Goal: Task Accomplishment & Management: Manage account settings

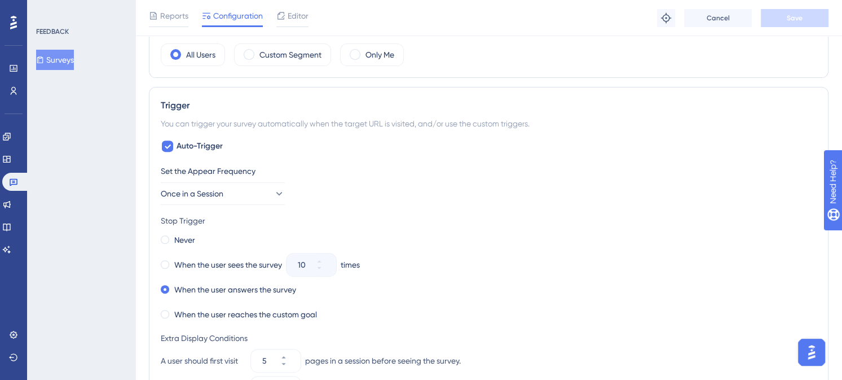
click at [489, 214] on div "Stop Trigger" at bounding box center [489, 221] width 656 height 14
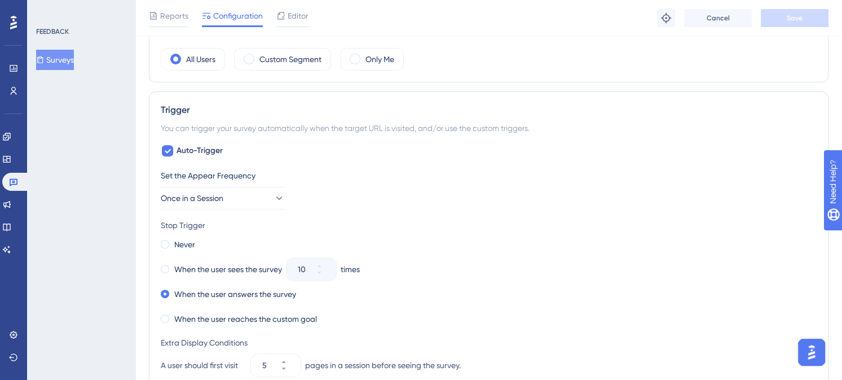
scroll to position [451, 0]
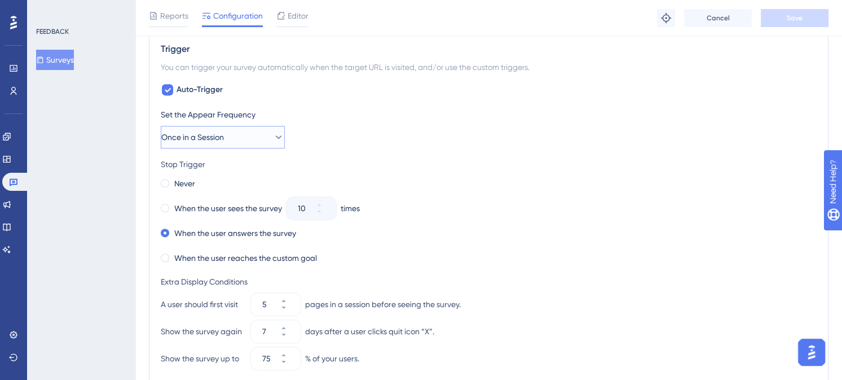
click at [274, 135] on icon at bounding box center [278, 136] width 11 height 11
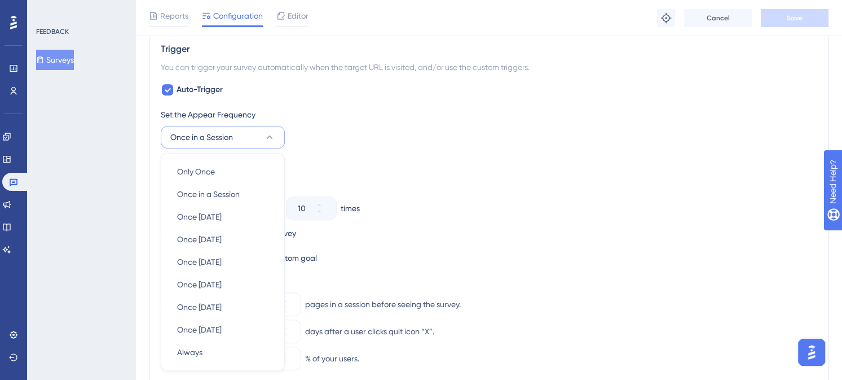
scroll to position [520, 0]
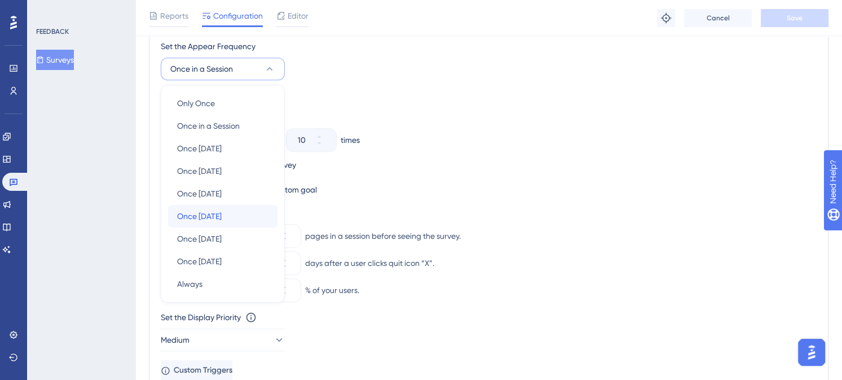
click at [221, 210] on span "Once [DATE]" at bounding box center [199, 216] width 45 height 14
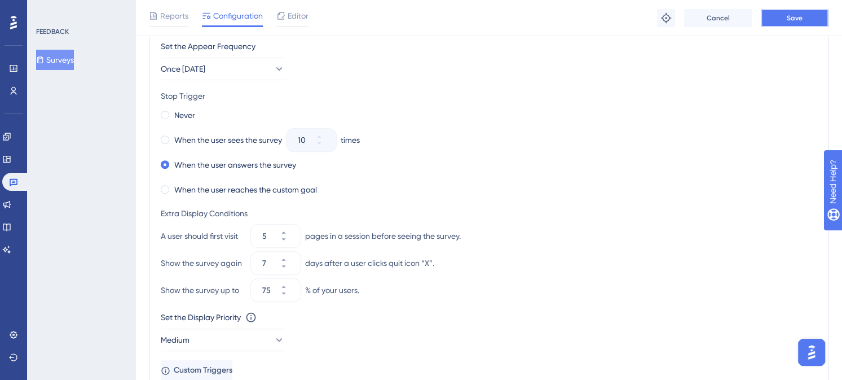
click at [801, 15] on span "Save" at bounding box center [795, 18] width 16 height 9
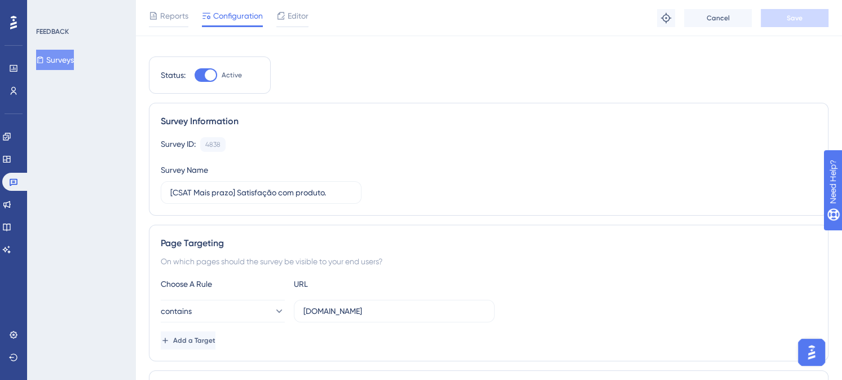
scroll to position [0, 0]
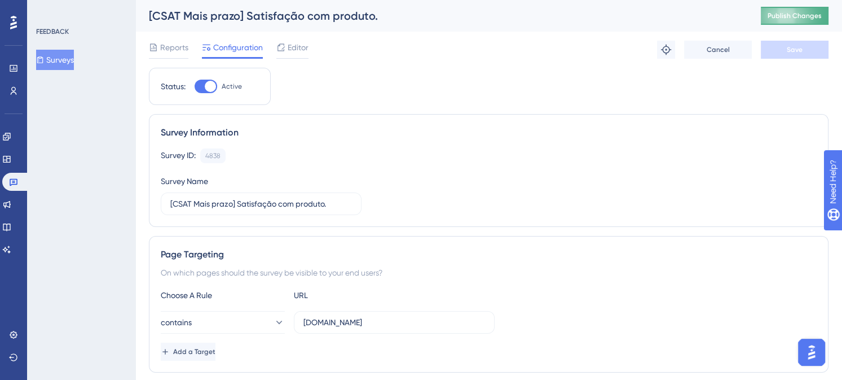
click at [804, 16] on span "Publish Changes" at bounding box center [795, 15] width 54 height 9
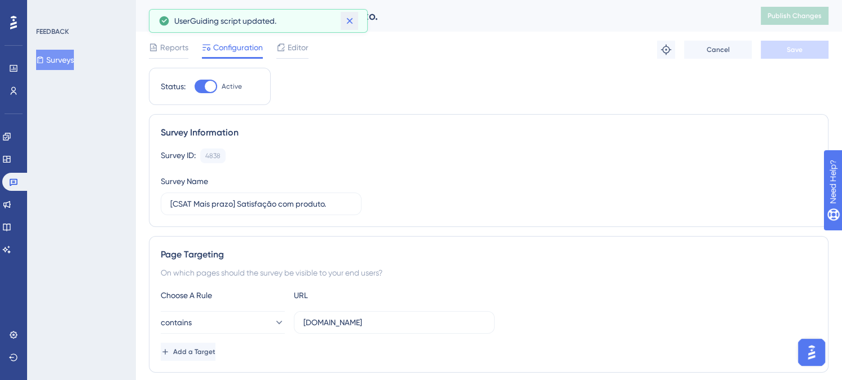
click at [346, 23] on icon at bounding box center [349, 20] width 11 height 11
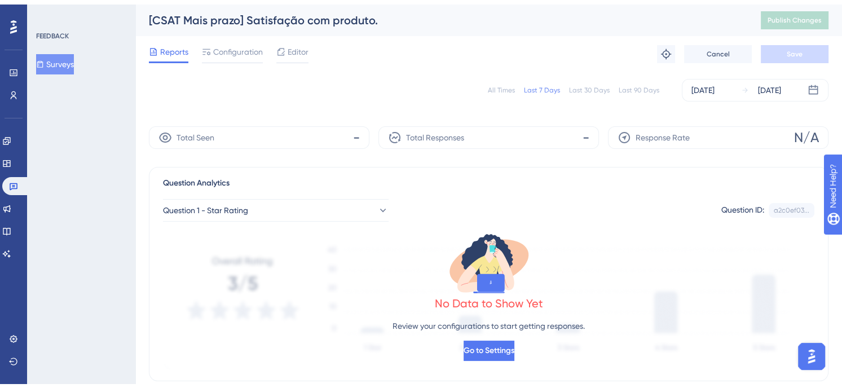
scroll to position [77, 0]
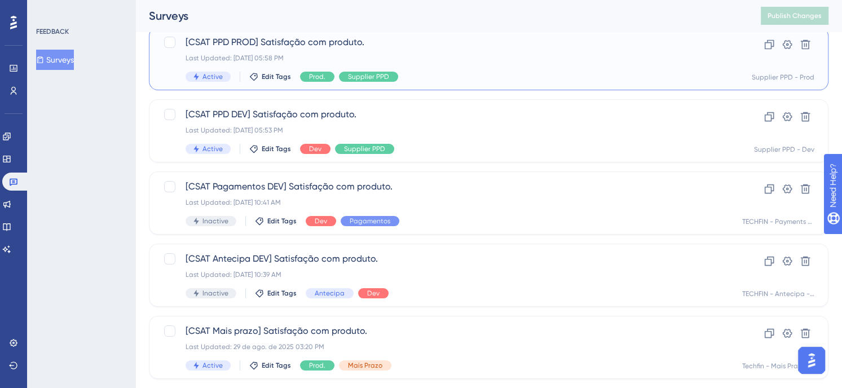
click at [449, 55] on div "Last Updated: [DATE] 05:58 PM" at bounding box center [444, 58] width 516 height 9
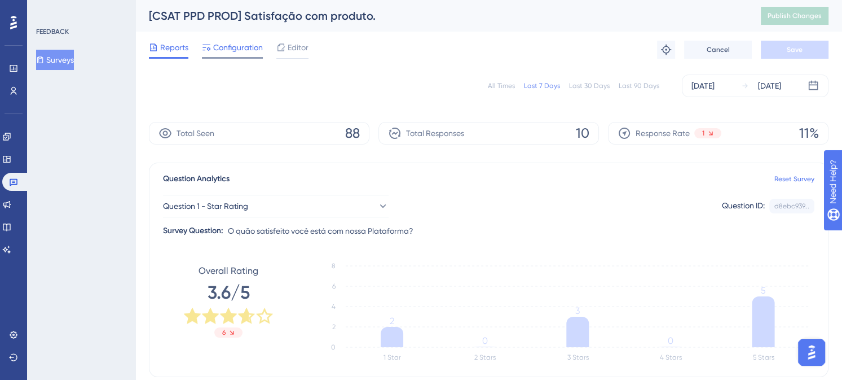
click at [229, 45] on span "Configuration" at bounding box center [238, 48] width 50 height 14
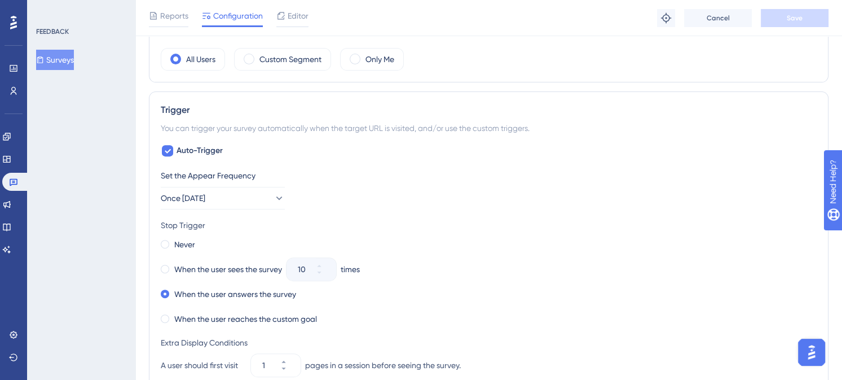
scroll to position [395, 0]
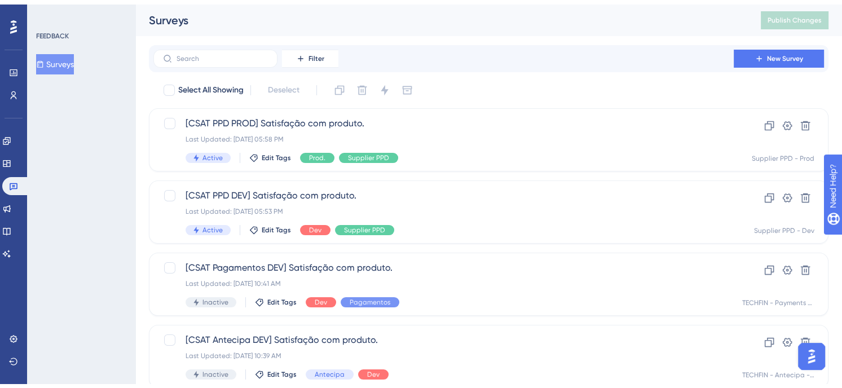
scroll to position [77, 0]
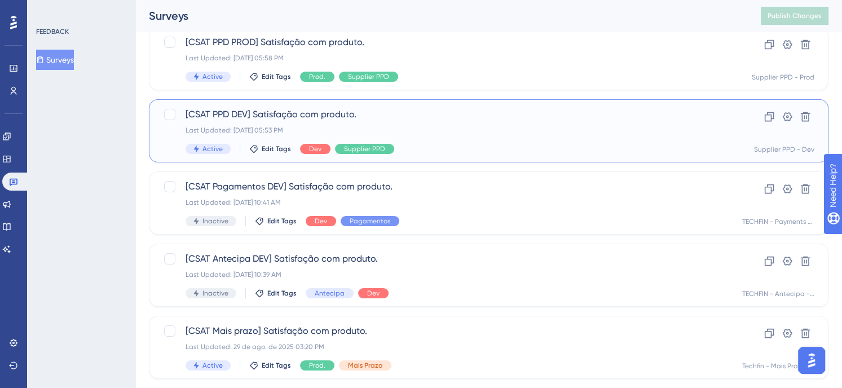
click at [469, 143] on div "[CSAT PPD DEV] Satisfação com produto. Last Updated: [DATE] 05:53 PM Active Edi…" at bounding box center [444, 131] width 516 height 46
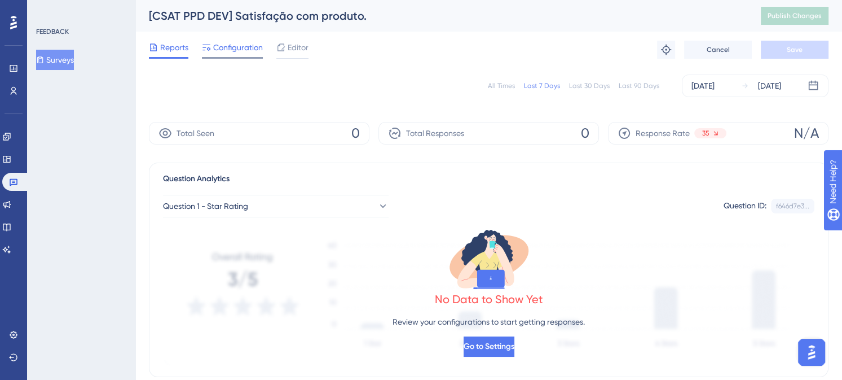
click at [248, 55] on div "Configuration" at bounding box center [232, 50] width 61 height 18
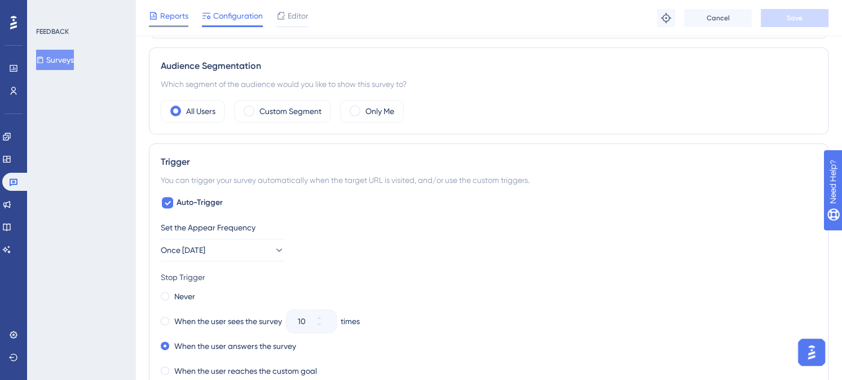
click at [162, 14] on span "Reports" at bounding box center [174, 16] width 28 height 14
click at [835, 86] on div "Performance Users Engagement Widgets Feedback Product Updates Knowledge Base AI…" at bounding box center [488, 243] width 707 height 1162
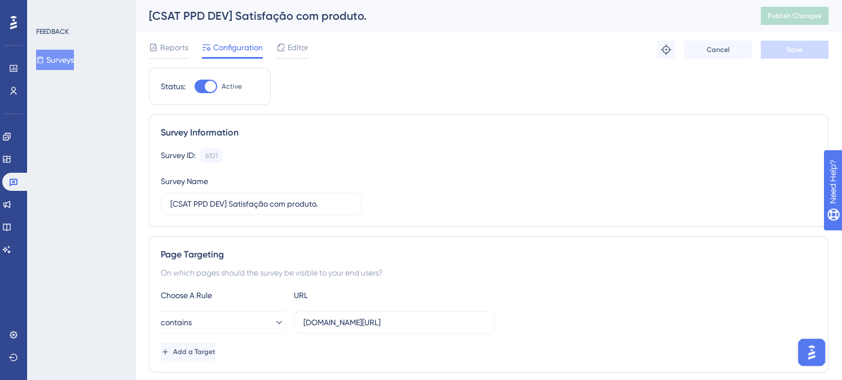
click at [54, 64] on button "Surveys" at bounding box center [55, 60] width 38 height 20
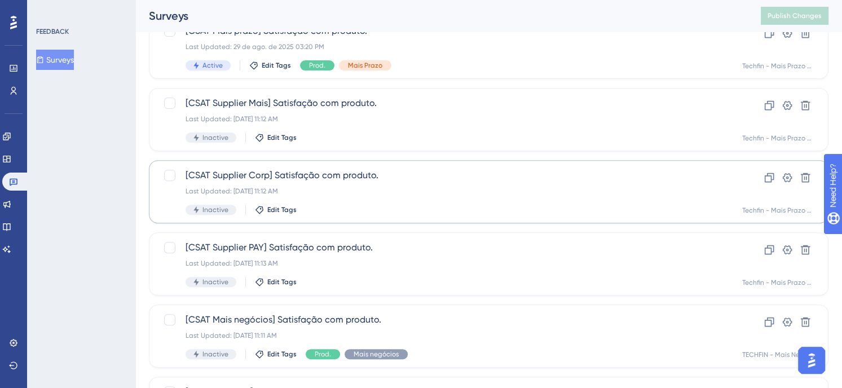
scroll to position [487, 0]
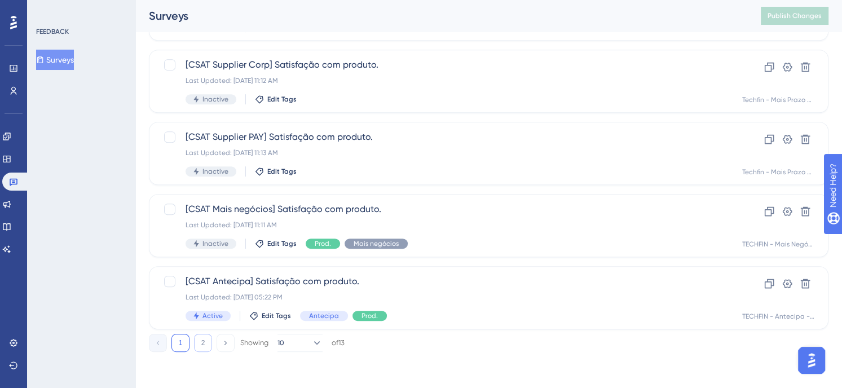
click at [209, 338] on button "2" at bounding box center [203, 343] width 18 height 18
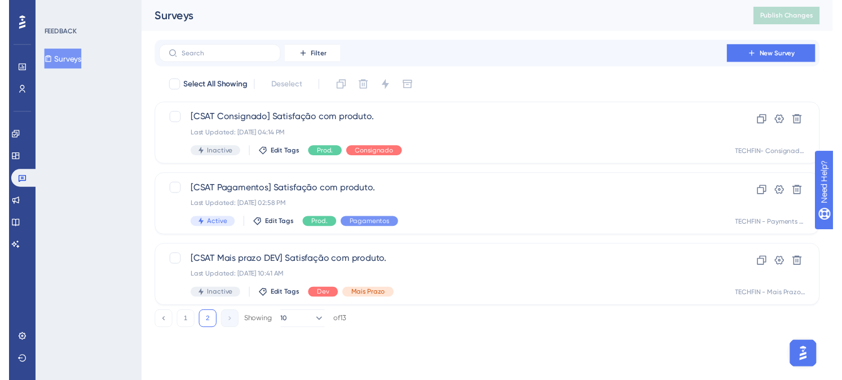
scroll to position [0, 0]
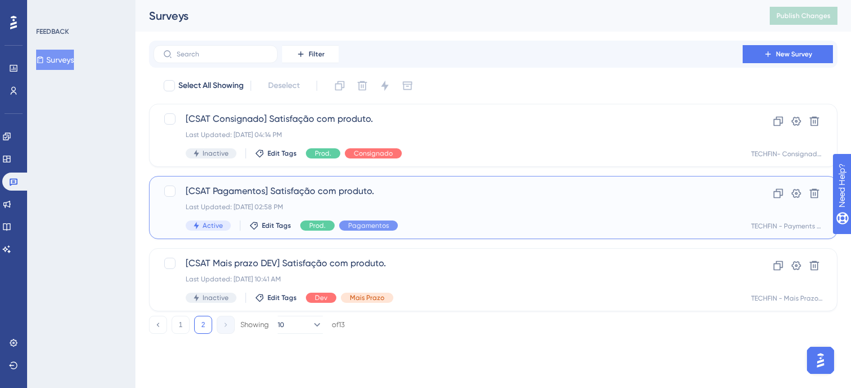
click at [440, 205] on div "Last Updated: [DATE] 02:58 PM" at bounding box center [448, 207] width 525 height 9
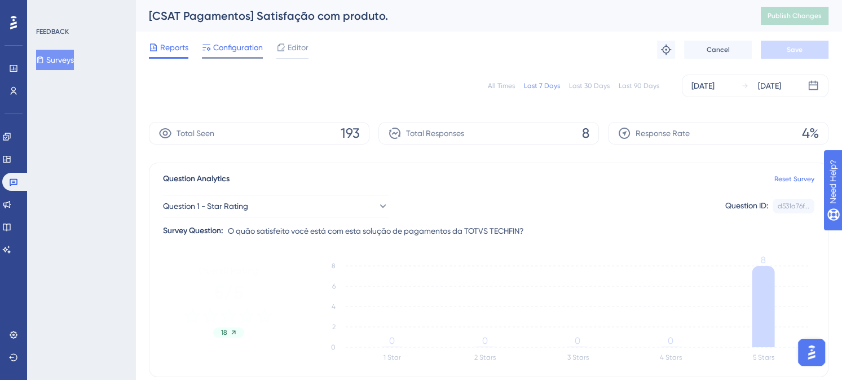
click at [243, 49] on span "Configuration" at bounding box center [238, 48] width 50 height 14
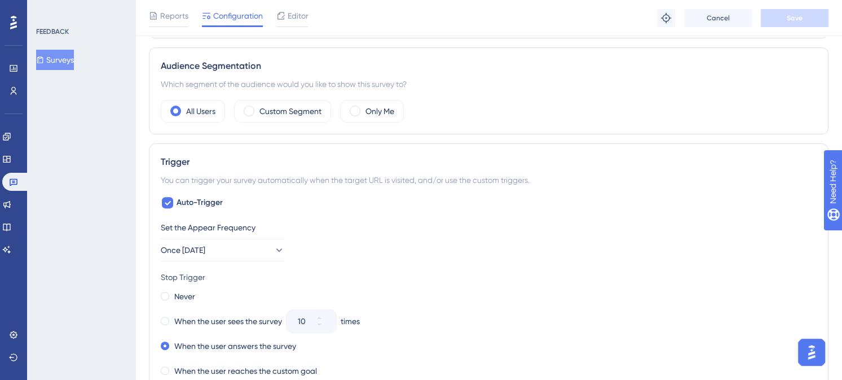
scroll to position [451, 0]
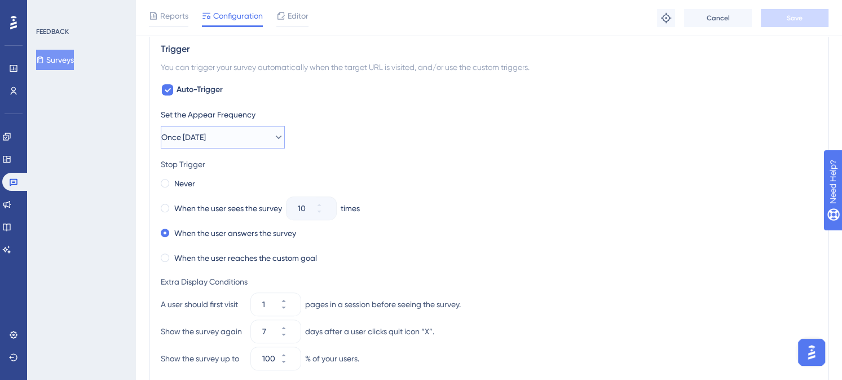
click at [245, 130] on button "Once [DATE]" at bounding box center [223, 137] width 124 height 23
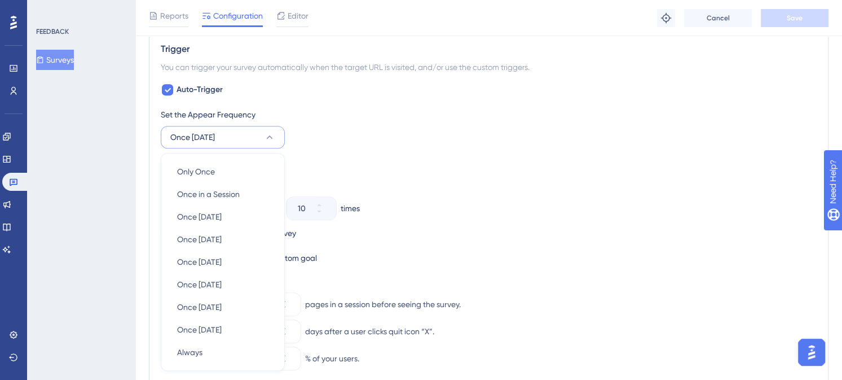
scroll to position [521, 0]
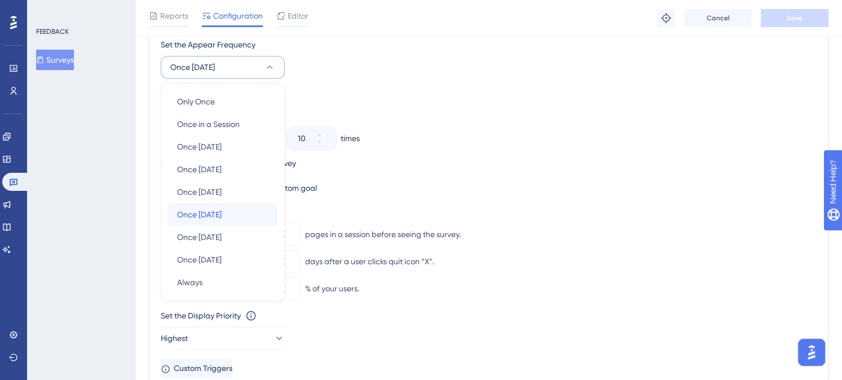
click at [208, 209] on span "Once [DATE]" at bounding box center [199, 215] width 45 height 14
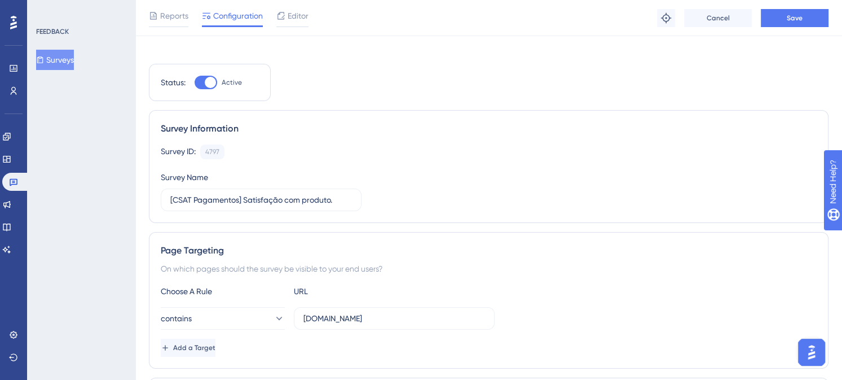
scroll to position [0, 0]
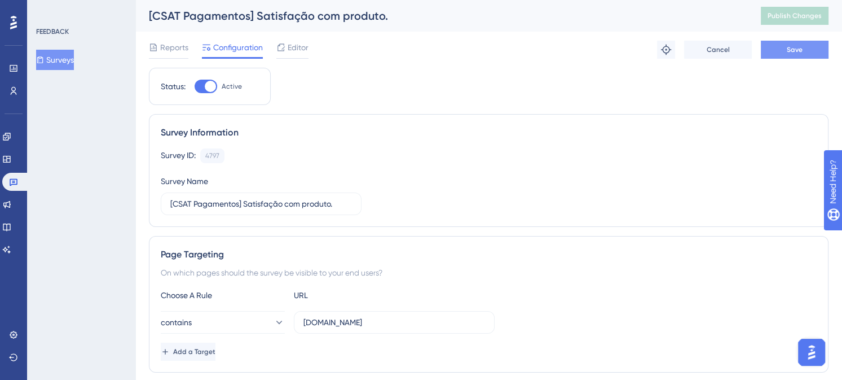
click at [811, 52] on button "Save" at bounding box center [795, 50] width 68 height 18
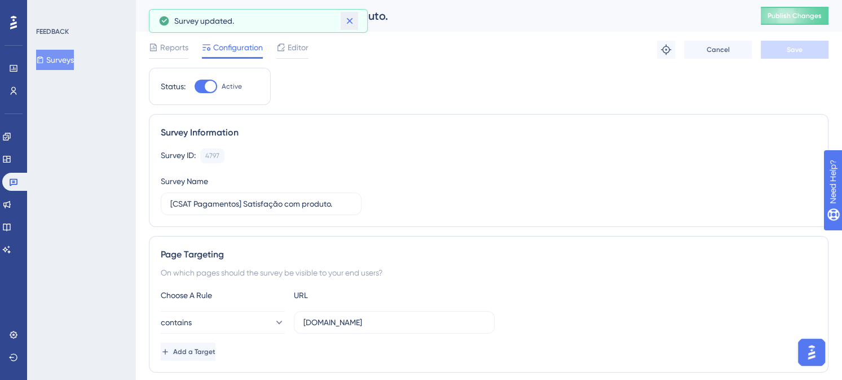
click at [348, 22] on icon at bounding box center [349, 21] width 6 height 6
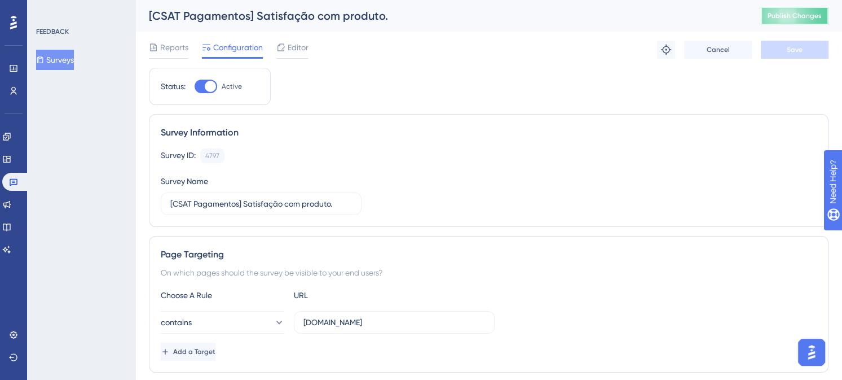
click at [812, 19] on span "Publish Changes" at bounding box center [795, 15] width 54 height 9
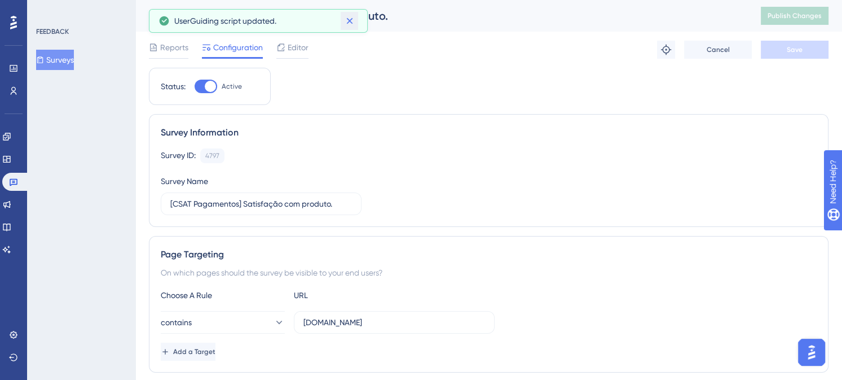
click at [350, 21] on icon at bounding box center [349, 21] width 6 height 6
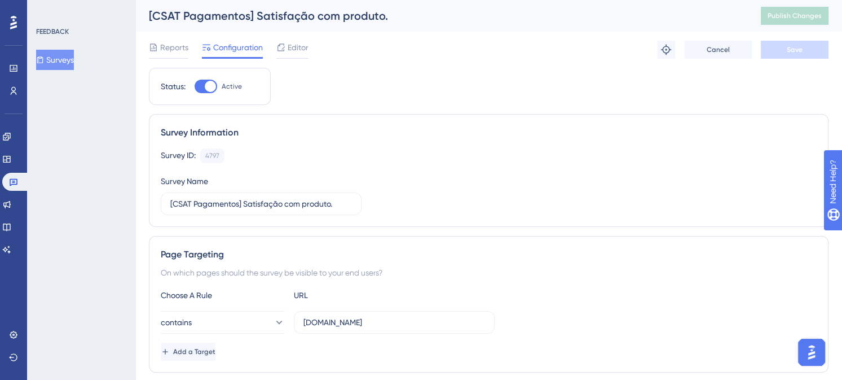
click at [175, 20] on div "[CSAT Pagamentos] Satisfação com produto." at bounding box center [441, 16] width 584 height 16
click at [55, 61] on button "Surveys" at bounding box center [55, 60] width 38 height 20
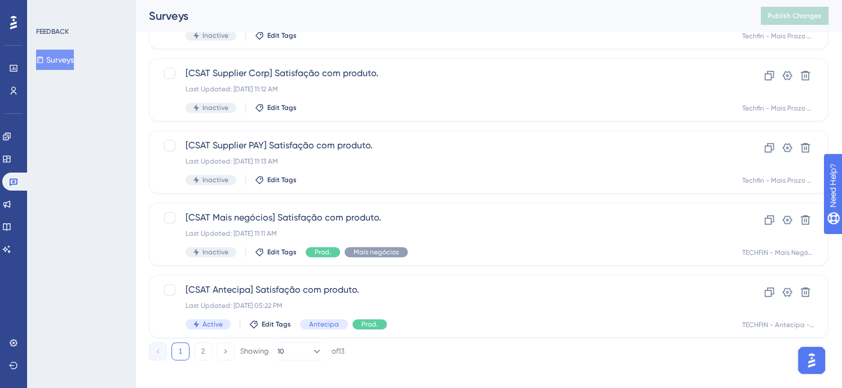
scroll to position [487, 0]
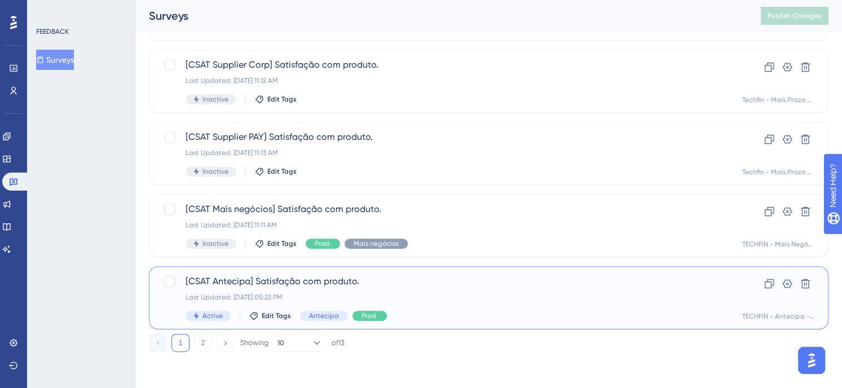
click at [437, 289] on div "[CSAT Antecipa] Satisfação com produto. Last Updated: [DATE] 05:22 PM Active Ed…" at bounding box center [444, 298] width 516 height 46
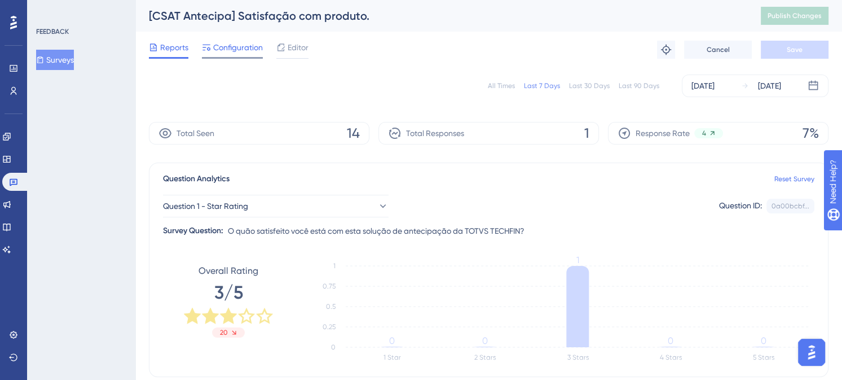
click at [248, 45] on span "Configuration" at bounding box center [238, 48] width 50 height 14
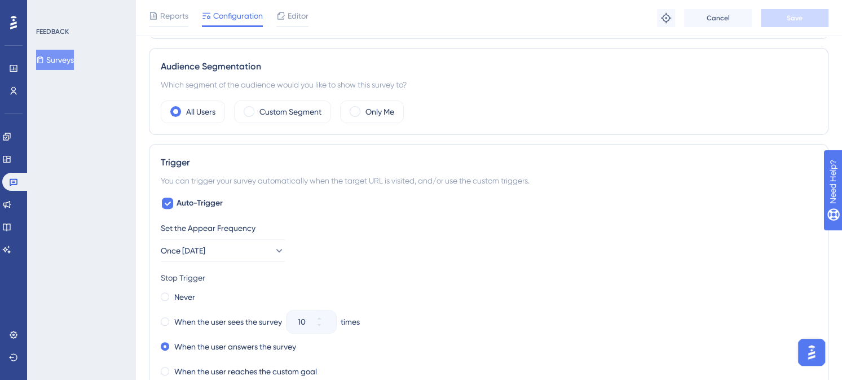
scroll to position [338, 0]
click at [257, 247] on button "Once [DATE]" at bounding box center [223, 250] width 124 height 23
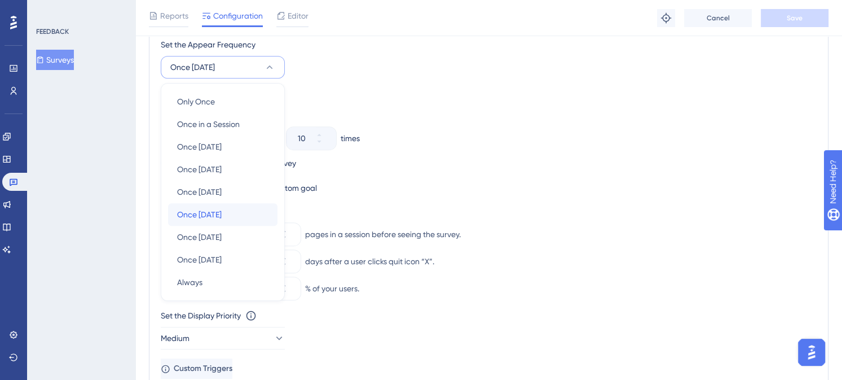
click at [215, 212] on span "Once [DATE]" at bounding box center [199, 215] width 45 height 14
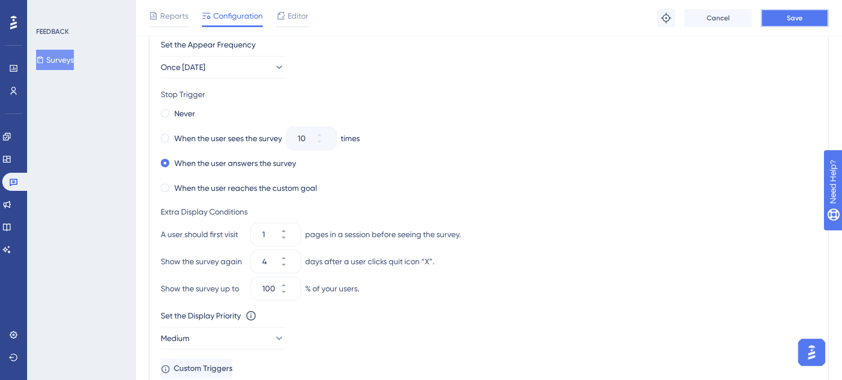
click at [799, 24] on button "Save" at bounding box center [795, 18] width 68 height 18
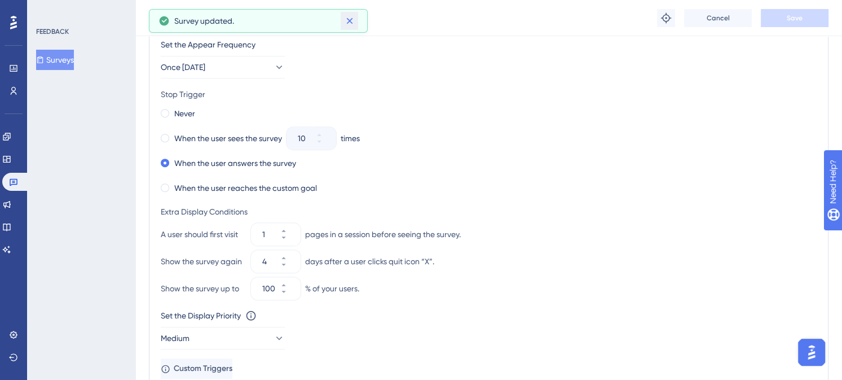
click at [349, 18] on icon at bounding box center [349, 20] width 11 height 11
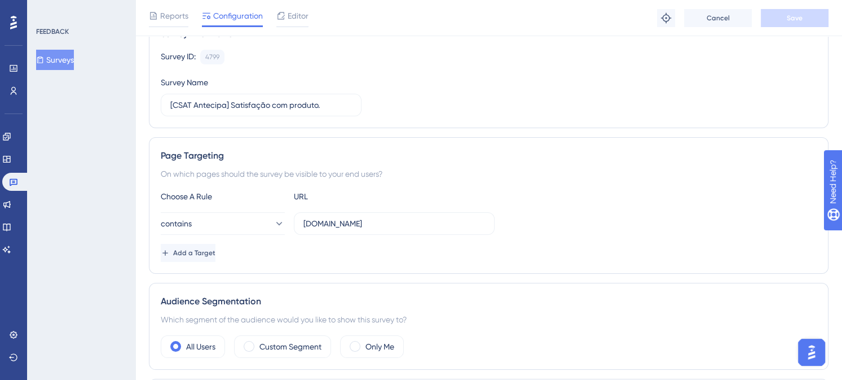
scroll to position [0, 0]
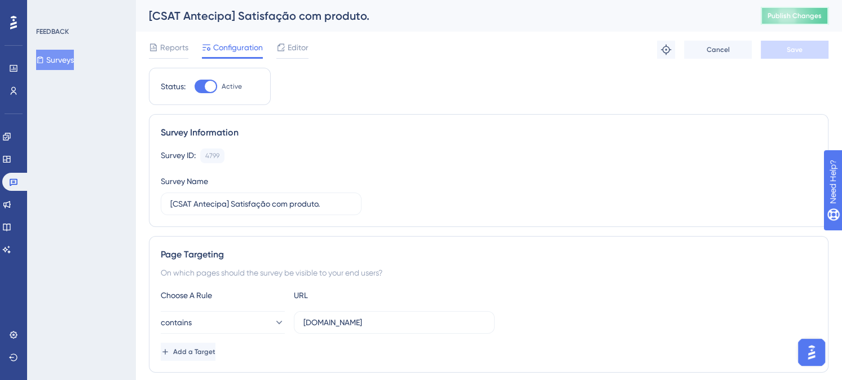
click at [815, 19] on span "Publish Changes" at bounding box center [795, 15] width 54 height 9
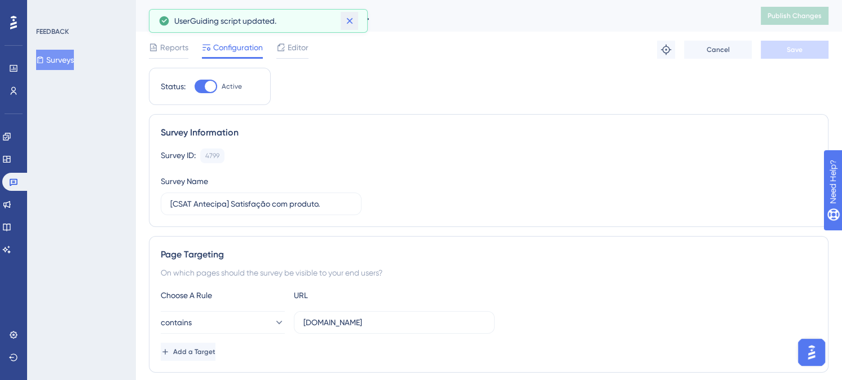
click at [352, 21] on icon at bounding box center [349, 20] width 11 height 11
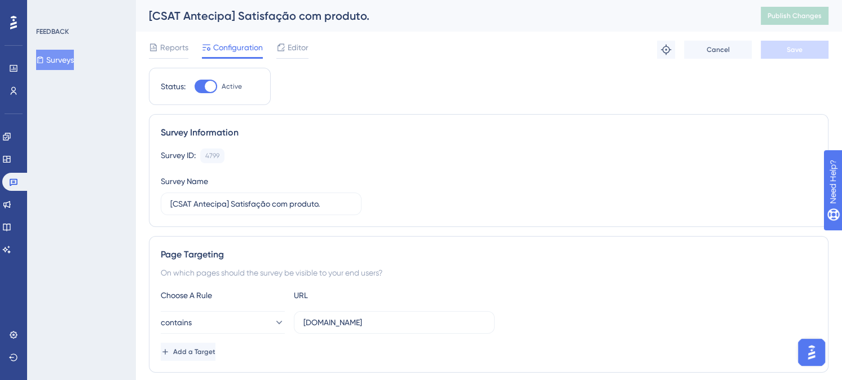
click at [44, 58] on icon at bounding box center [40, 60] width 8 height 8
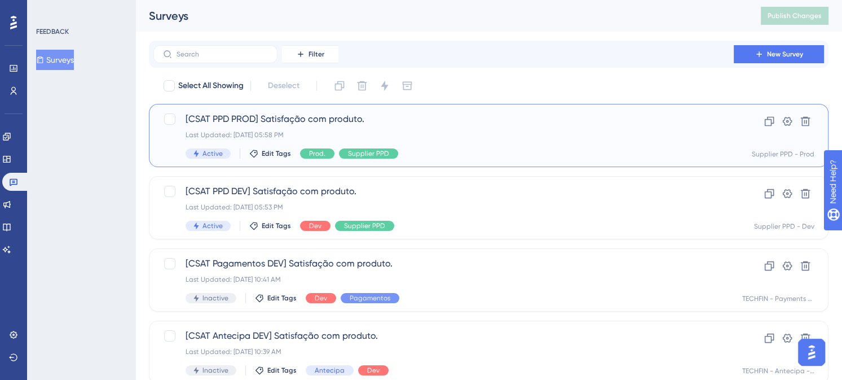
click at [456, 146] on div "[CSAT PPD PROD] Satisfação com produto. Last Updated: [DATE] 05:58 PM Active Ed…" at bounding box center [444, 135] width 516 height 46
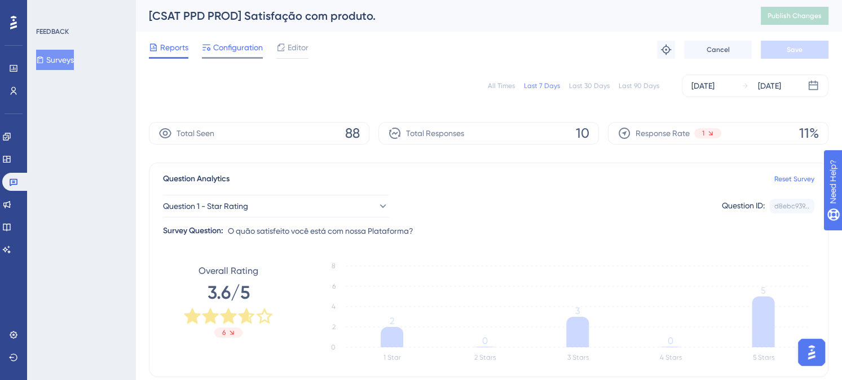
click at [251, 49] on span "Configuration" at bounding box center [238, 48] width 50 height 14
